Goal: Transaction & Acquisition: Purchase product/service

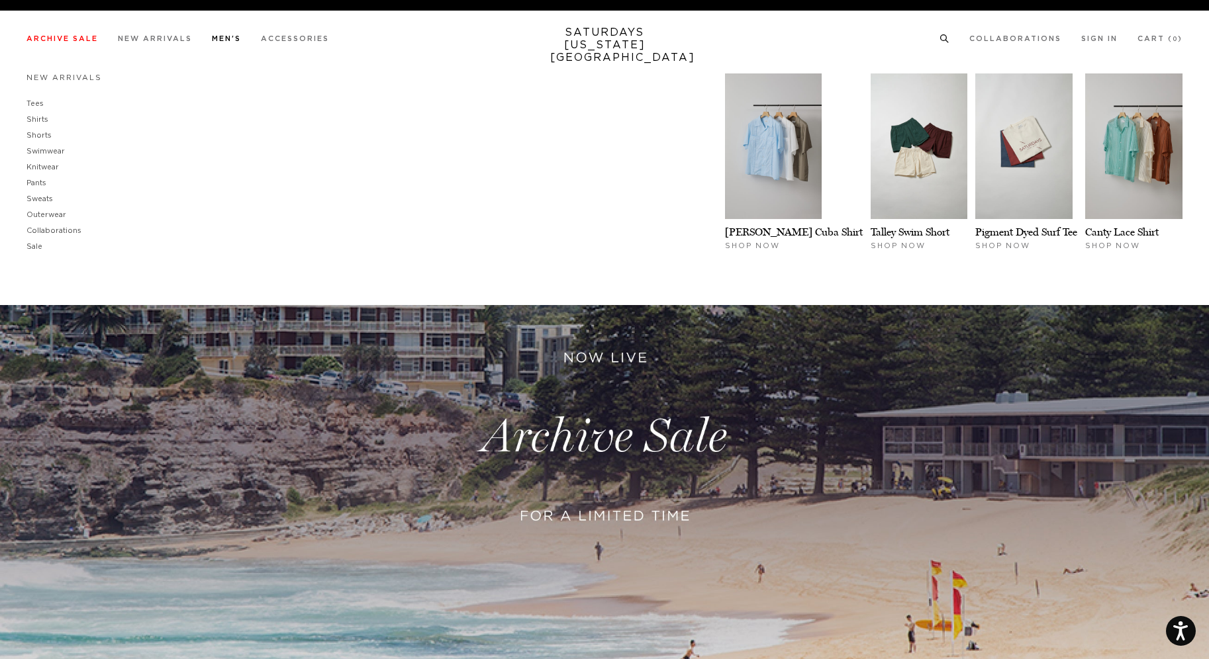
click at [241, 38] on link "Men's" at bounding box center [226, 38] width 29 height 7
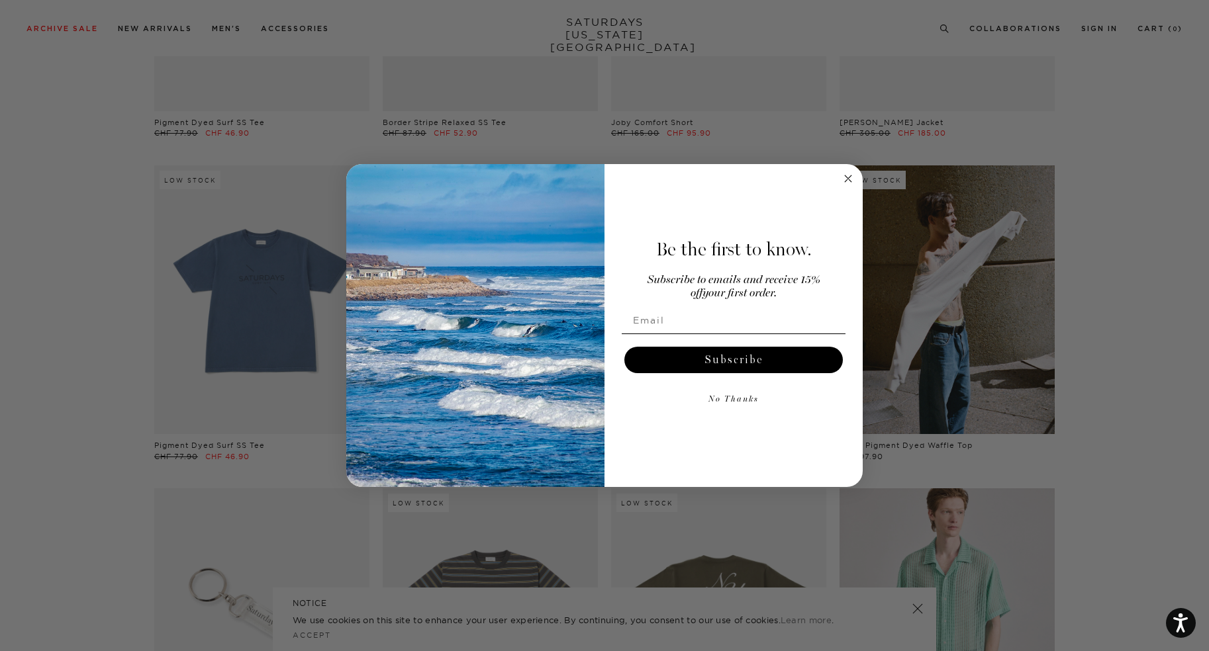
scroll to position [2257, 0]
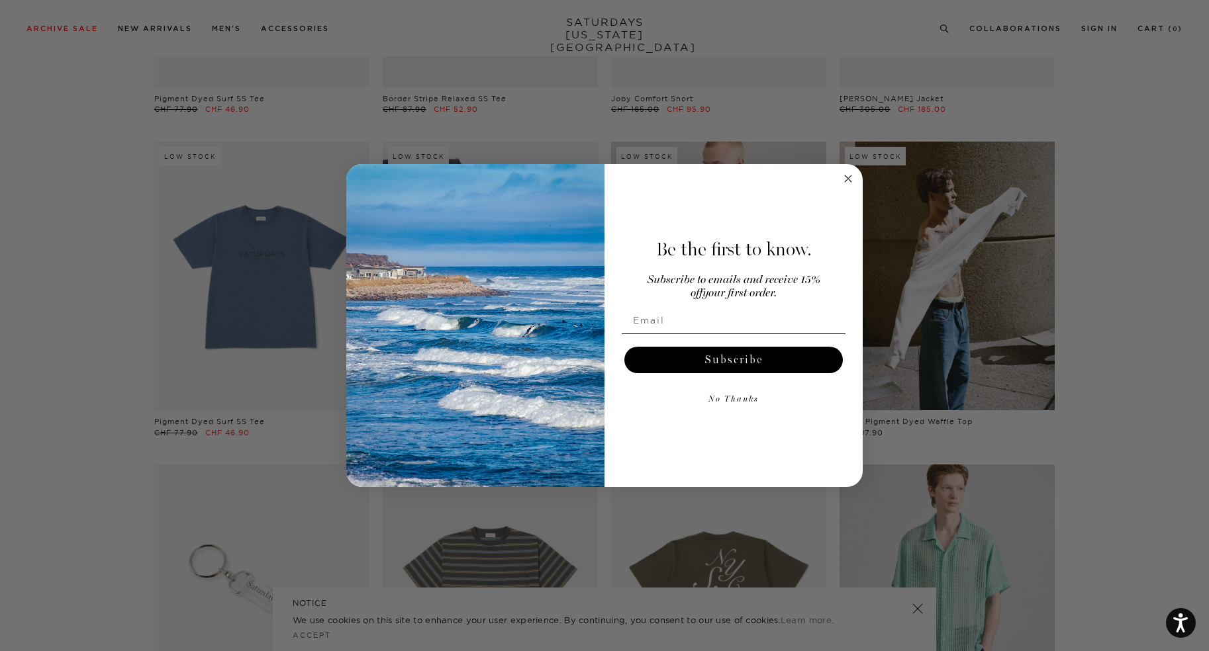
click at [849, 175] on circle "Close dialog" at bounding box center [848, 178] width 15 height 15
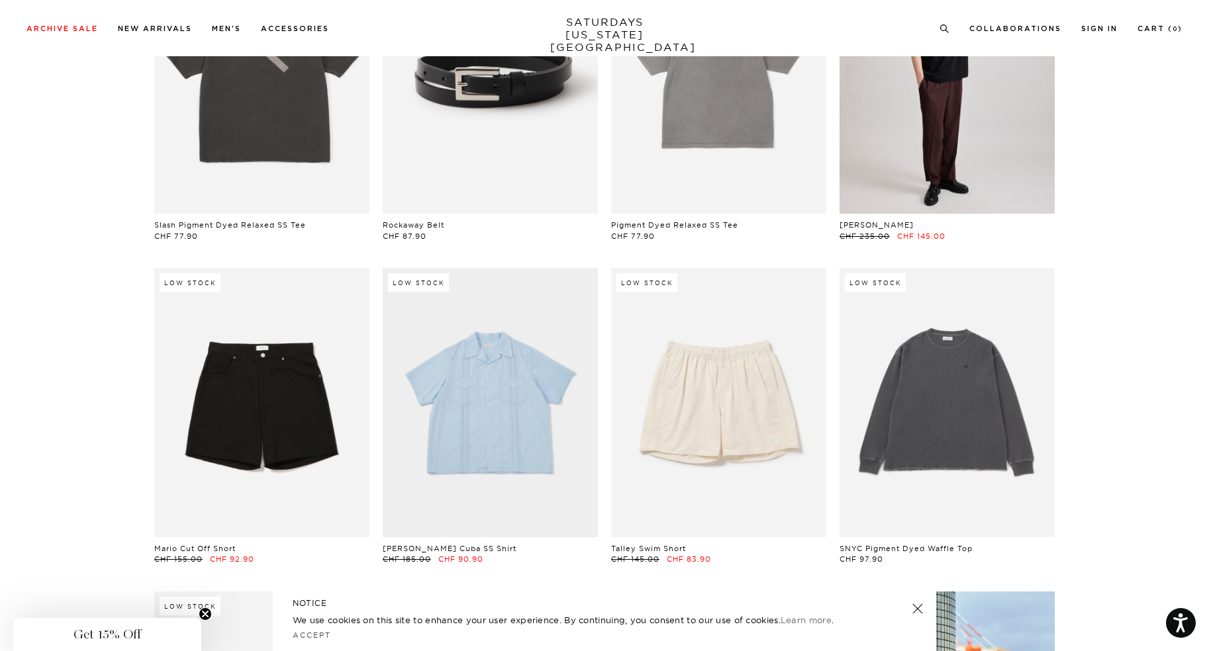
scroll to position [0, 0]
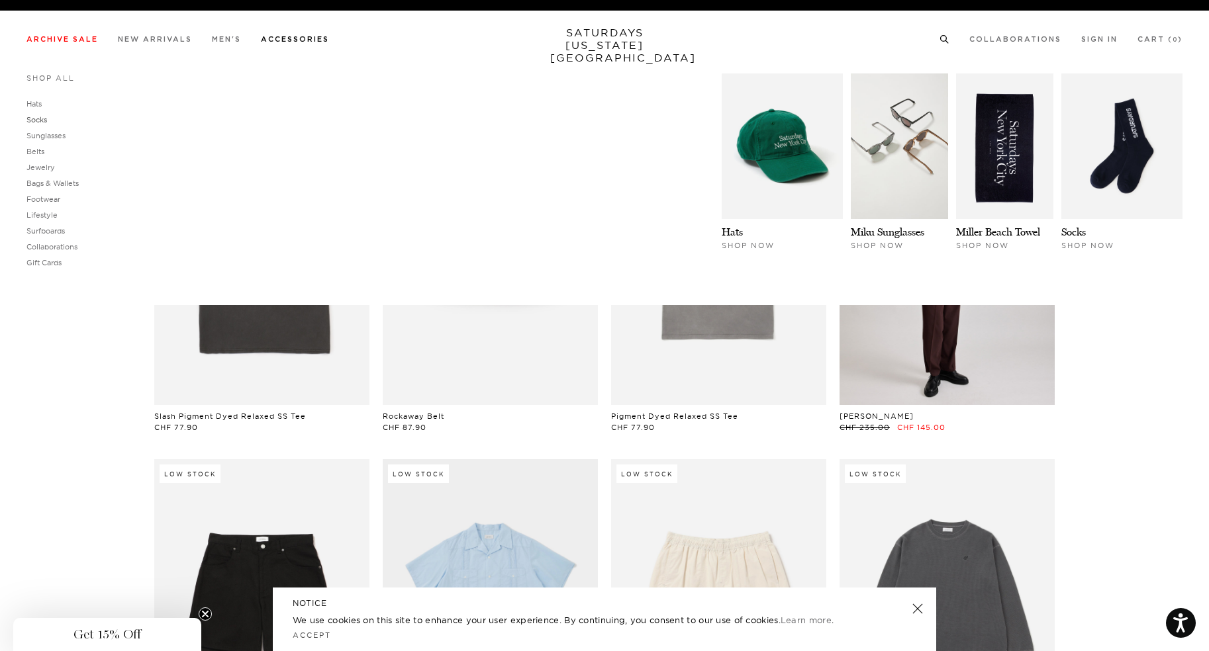
click at [40, 118] on link "Socks" at bounding box center [36, 119] width 21 height 9
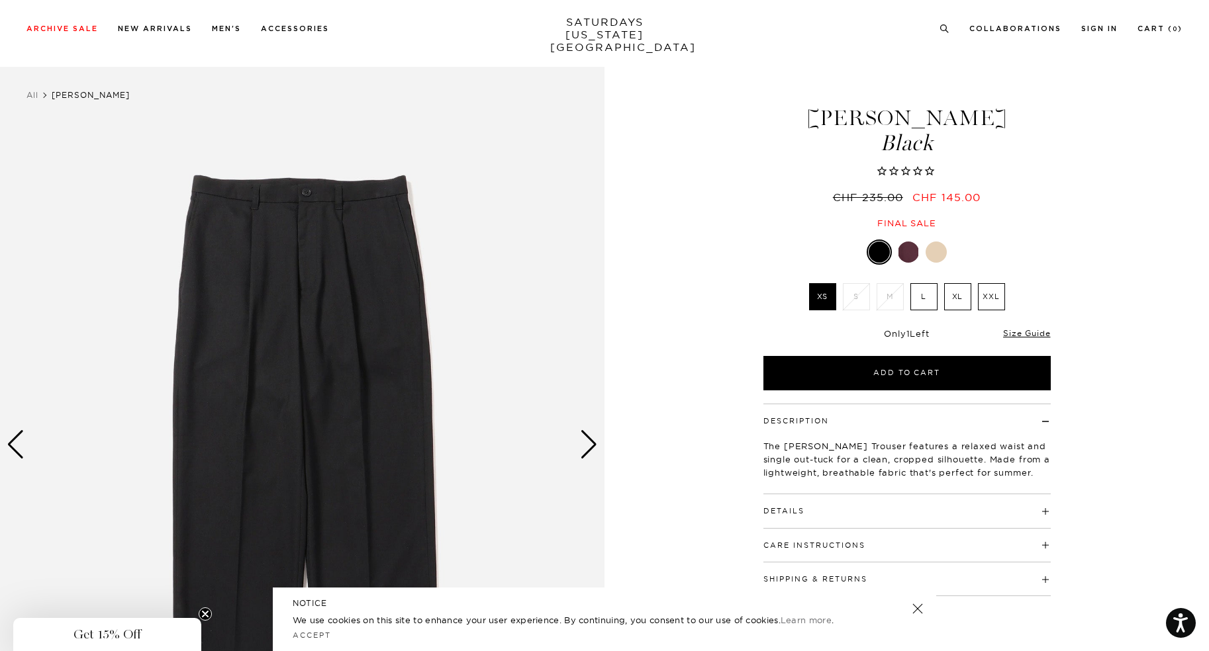
scroll to position [230, 0]
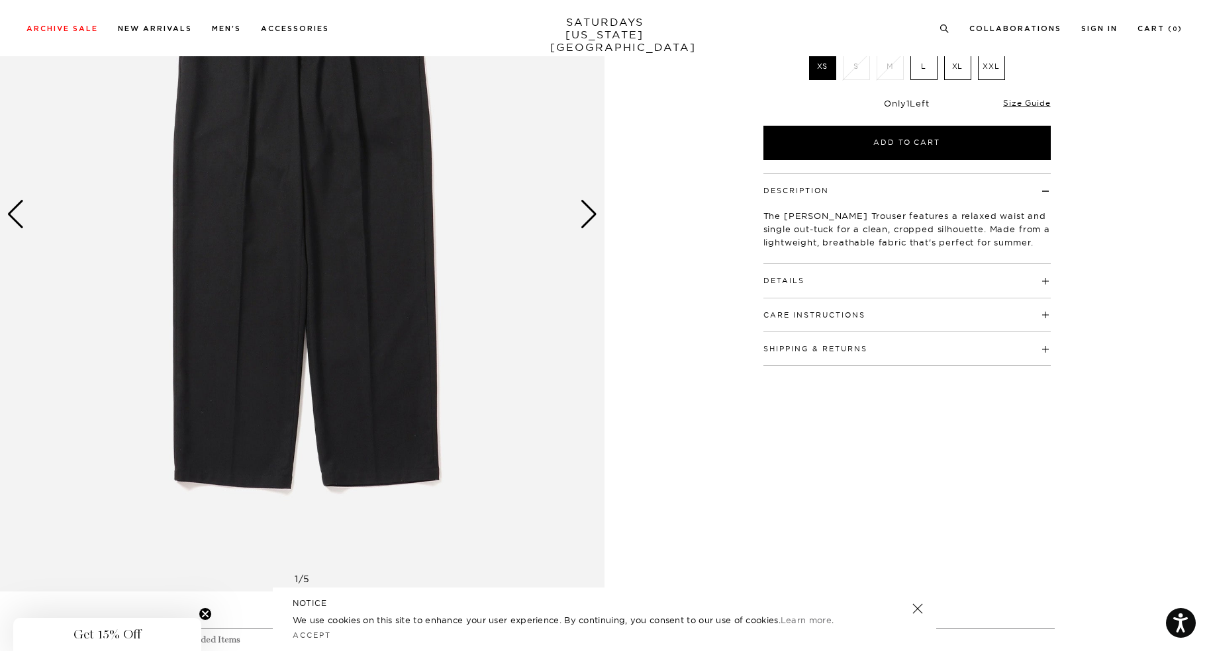
click at [592, 212] on div "Next slide" at bounding box center [589, 214] width 18 height 29
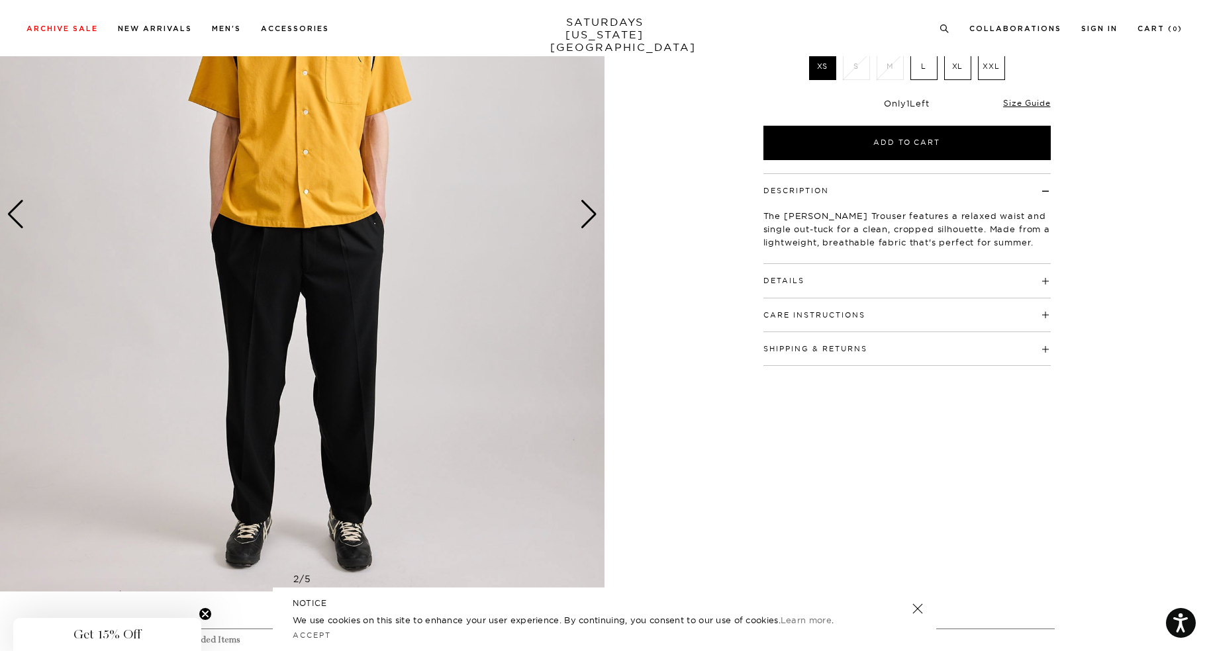
click at [592, 212] on div "Next slide" at bounding box center [589, 214] width 18 height 29
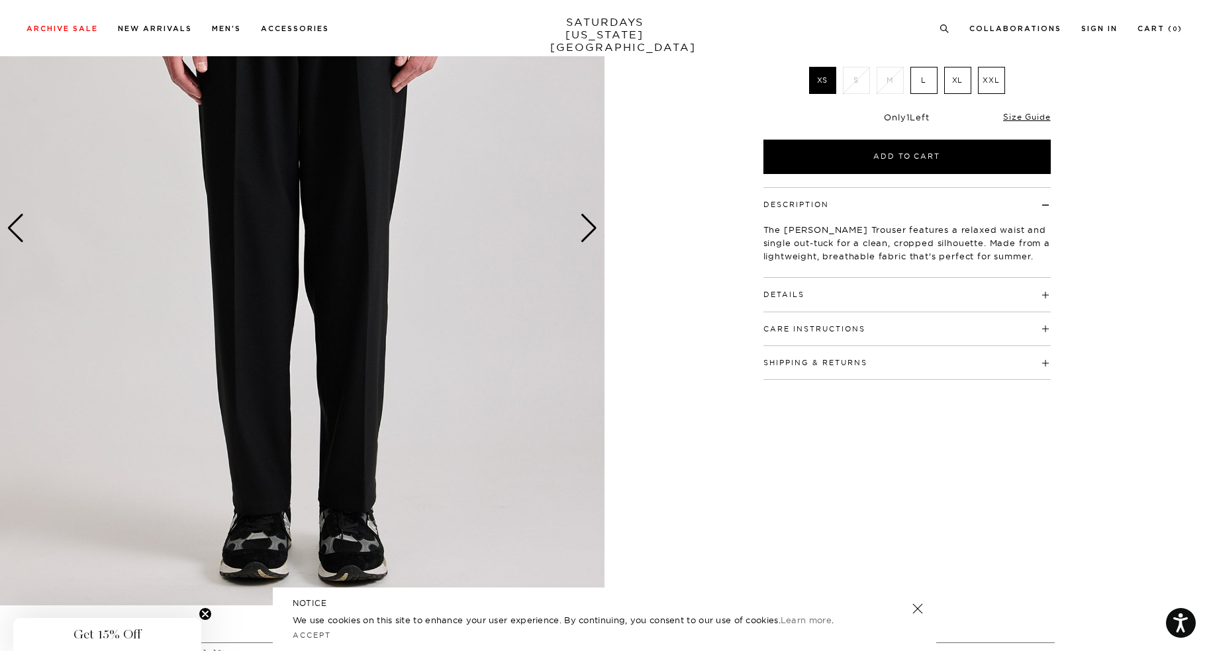
scroll to position [0, 0]
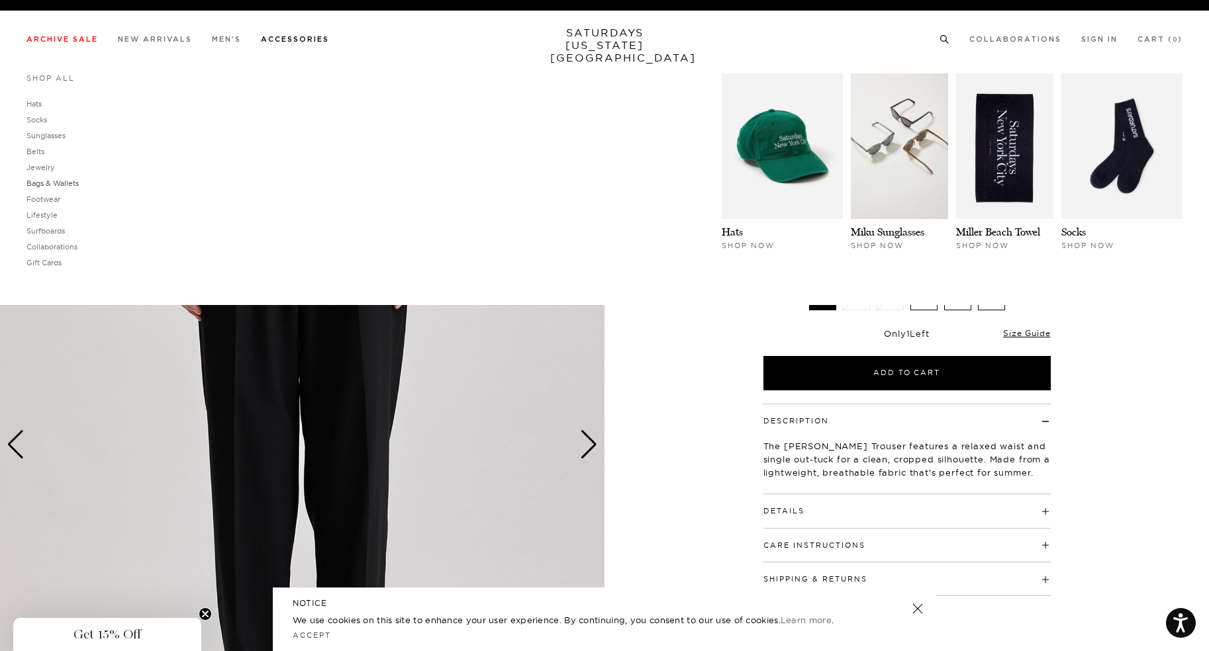
click at [60, 185] on link "Bags & Wallets" at bounding box center [52, 183] width 52 height 9
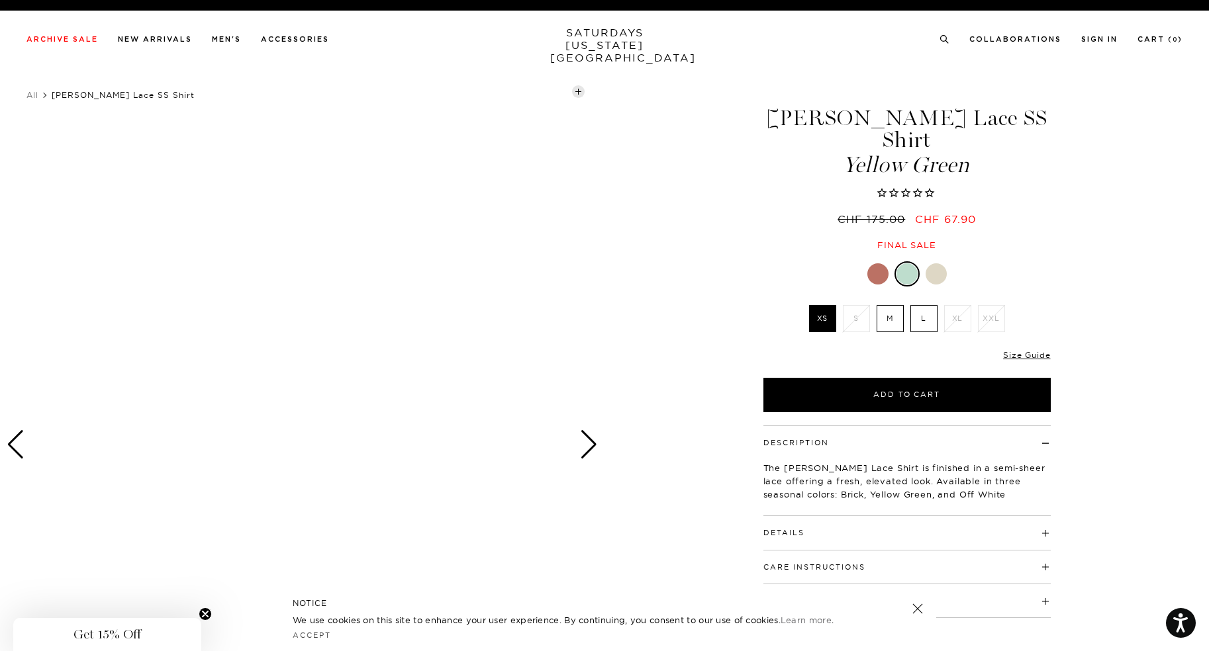
click at [596, 440] on div "Next slide" at bounding box center [589, 444] width 18 height 29
click at [588, 443] on div "Next slide" at bounding box center [589, 444] width 18 height 29
